Goal: Task Accomplishment & Management: Manage account settings

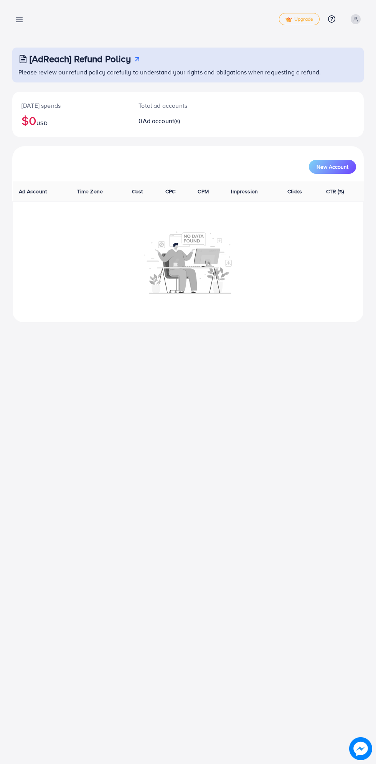
click at [356, 19] on circle at bounding box center [356, 18] width 2 height 2
click at [221, 419] on div "Overview Upgrade Help Center Contact Support Plans and Pricing Term and policy …" at bounding box center [188, 382] width 376 height 764
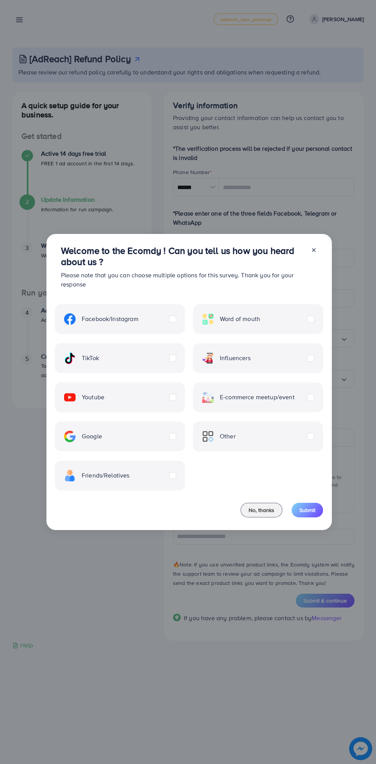
click at [262, 507] on span "No, thanks" at bounding box center [262, 511] width 26 height 8
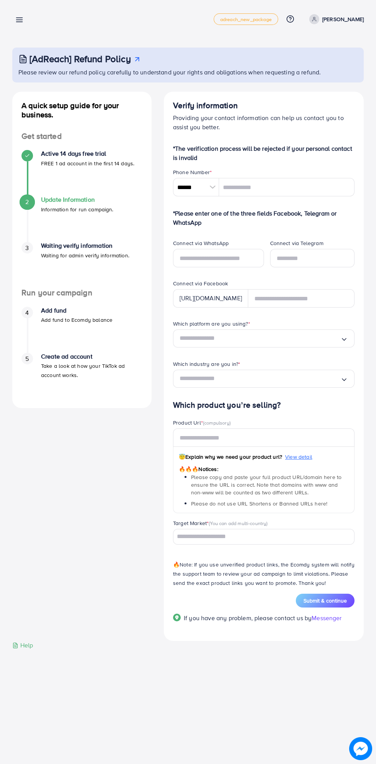
click at [360, 19] on p "[PERSON_NAME]" at bounding box center [342, 19] width 41 height 9
click at [94, 556] on div "A quick setup guide for your business. Get started Active 14 days free trial FR…" at bounding box center [82, 367] width 152 height 550
